Goal: Find specific page/section: Find specific page/section

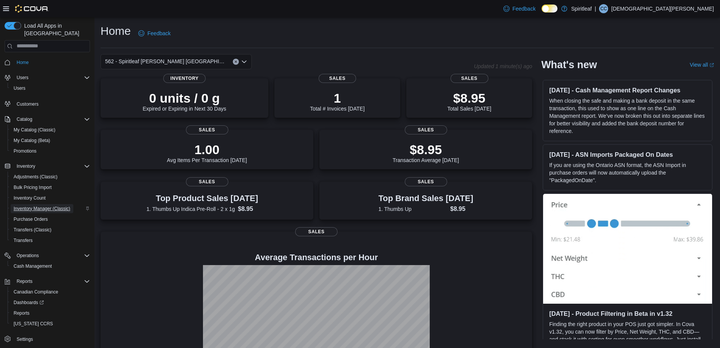
click at [40, 205] on span "Inventory Manager (Classic)" at bounding box center [42, 208] width 57 height 6
